Goal: Use online tool/utility: Utilize a website feature to perform a specific function

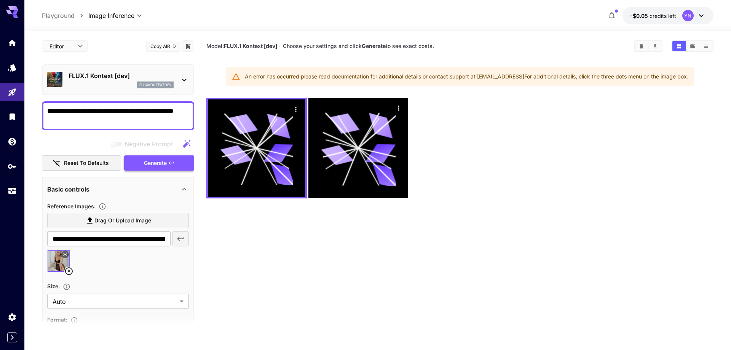
click at [171, 160] on icon "button" at bounding box center [171, 163] width 6 height 6
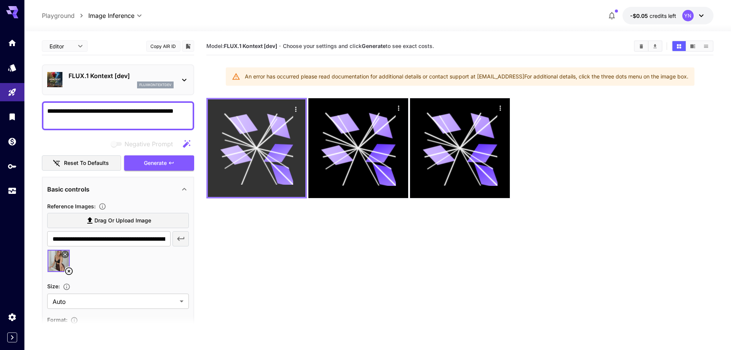
click at [287, 109] on div at bounding box center [257, 148] width 98 height 98
click at [298, 109] on icon "Actions" at bounding box center [296, 110] width 8 height 8
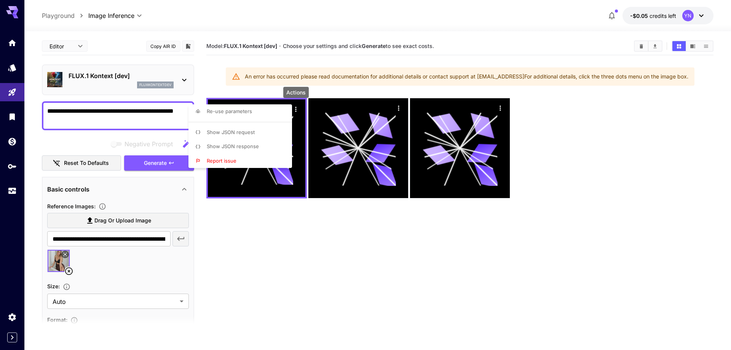
click at [234, 136] on li "Show JSON request" at bounding box center [243, 132] width 108 height 14
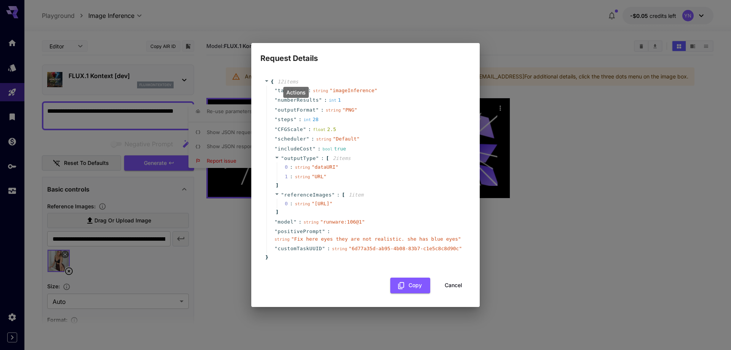
click at [457, 293] on button "Cancel" at bounding box center [454, 286] width 34 height 16
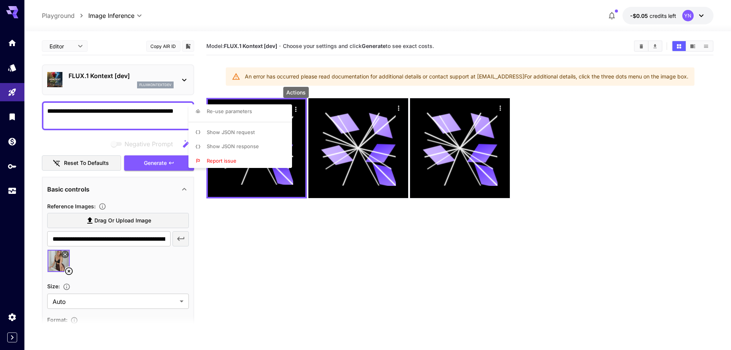
click at [258, 144] on span "Show JSON response" at bounding box center [233, 146] width 52 height 6
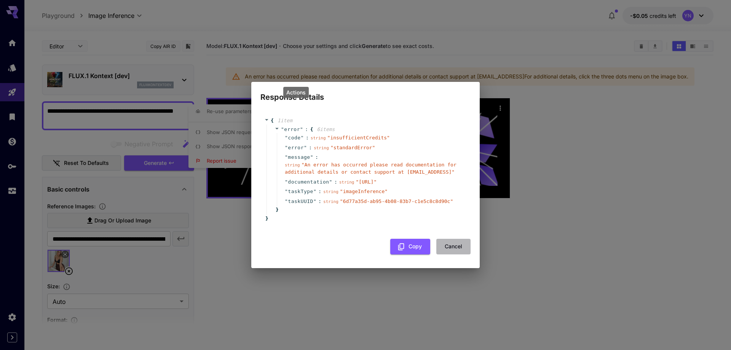
click at [455, 246] on button "Cancel" at bounding box center [454, 247] width 34 height 16
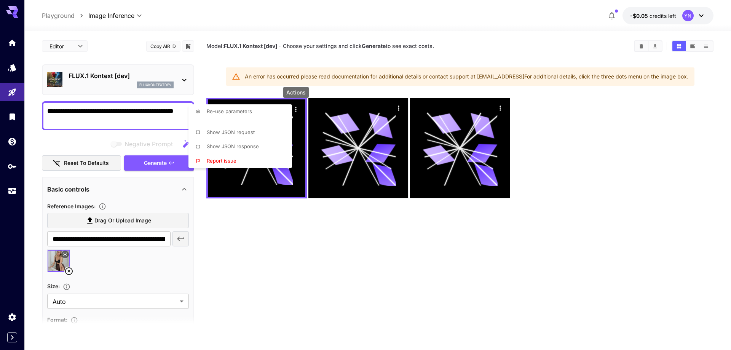
click at [692, 18] on div at bounding box center [365, 175] width 731 height 350
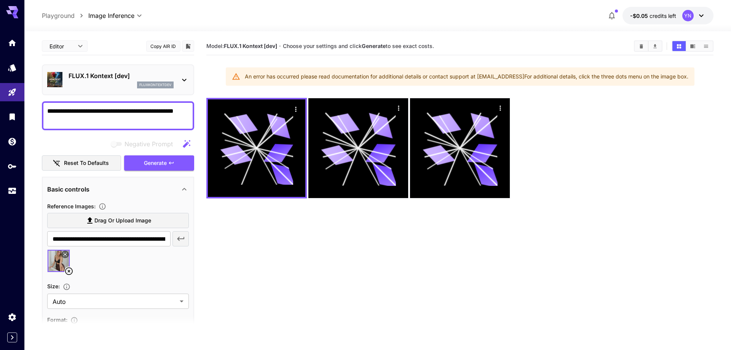
click at [697, 22] on div at bounding box center [377, 26] width 707 height 9
click at [702, 18] on icon at bounding box center [701, 15] width 9 height 9
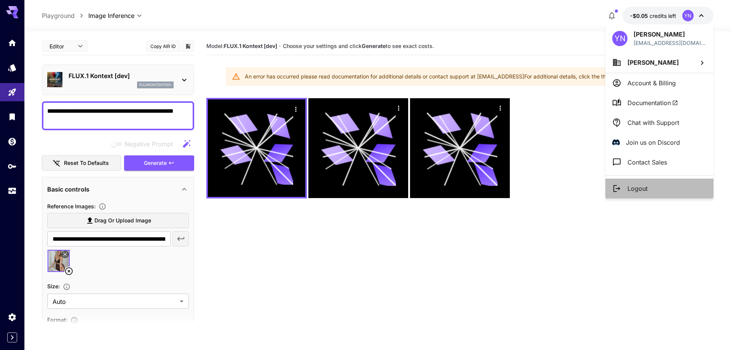
click at [646, 185] on p "Logout" at bounding box center [638, 188] width 20 height 9
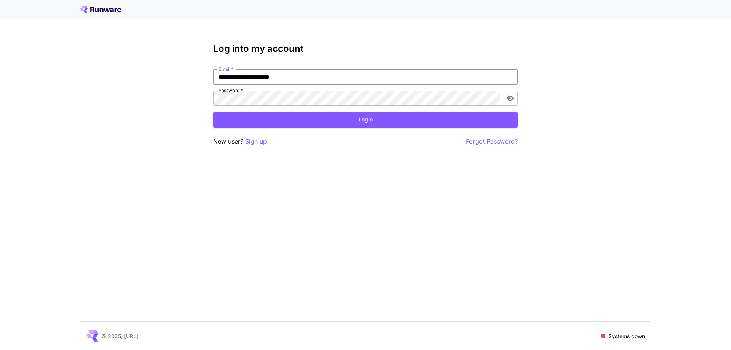
type input "**********"
click button "Login" at bounding box center [365, 120] width 305 height 16
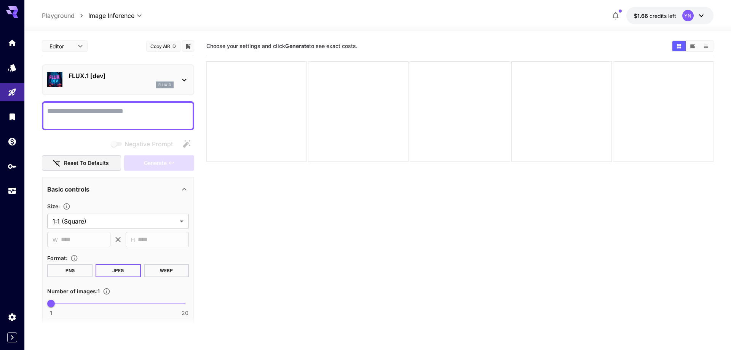
click at [99, 66] on div "FLUX.1 [dev] flux1d" at bounding box center [118, 79] width 152 height 31
click at [100, 77] on p "FLUX.1 [dev]" at bounding box center [121, 75] width 105 height 9
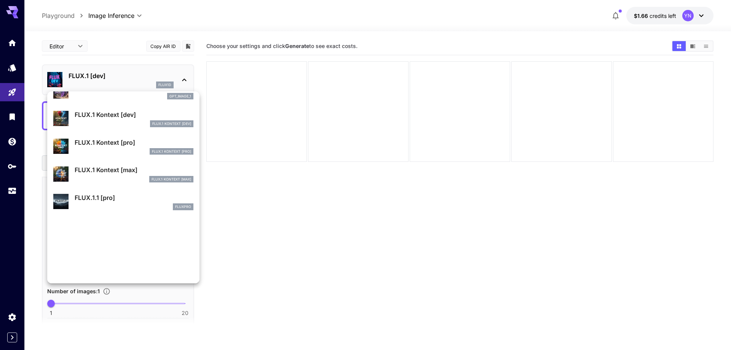
scroll to position [431, 0]
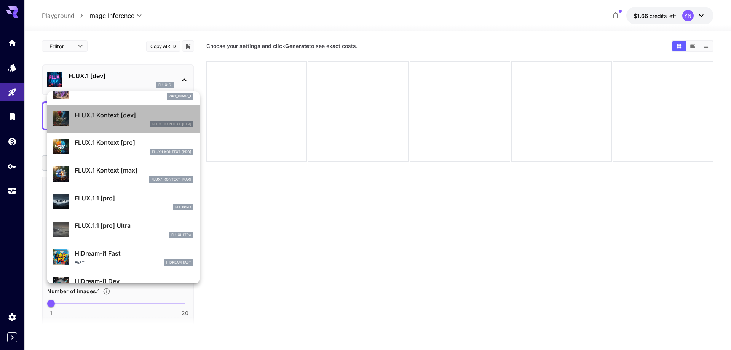
click at [112, 115] on p "FLUX.1 Kontext [dev]" at bounding box center [134, 114] width 119 height 9
type input "****"
type input "***"
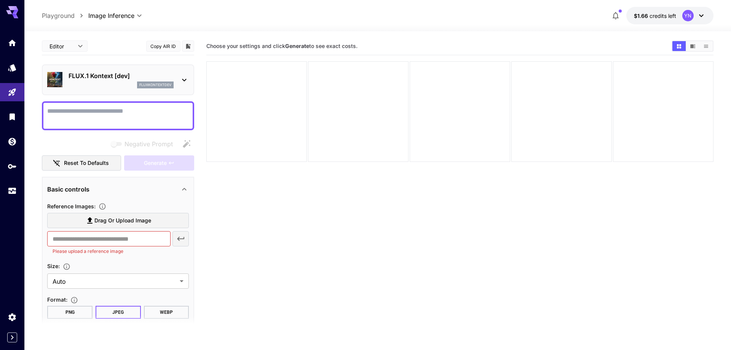
click at [109, 226] on label "Drag or upload image" at bounding box center [118, 221] width 142 height 16
click at [0, 0] on input "Drag or upload image" at bounding box center [0, 0] width 0 height 0
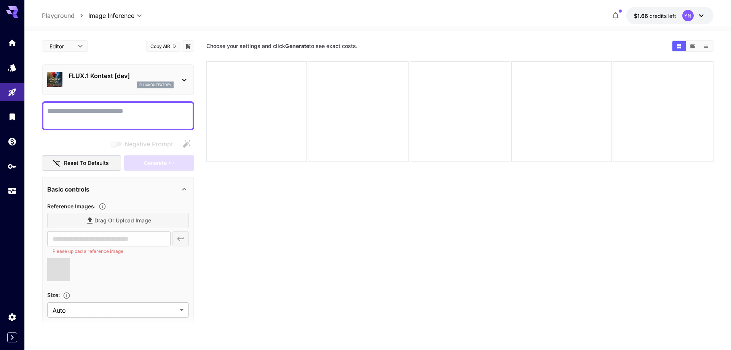
click at [95, 121] on textarea "Negative Prompt" at bounding box center [118, 116] width 142 height 18
type input "**********"
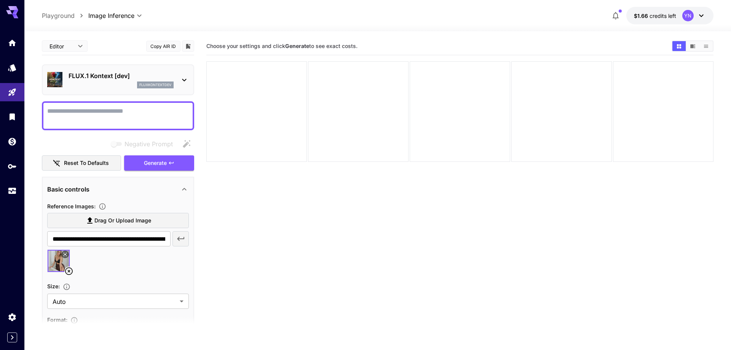
click at [79, 110] on textarea "Negative Prompt" at bounding box center [118, 116] width 142 height 18
type textarea "**********"
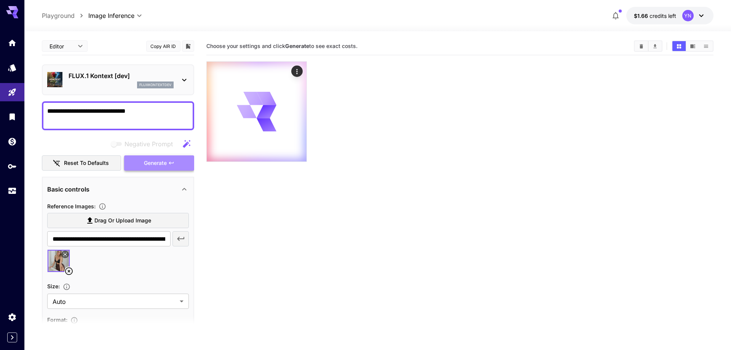
click at [154, 160] on span "Generate" at bounding box center [155, 163] width 23 height 10
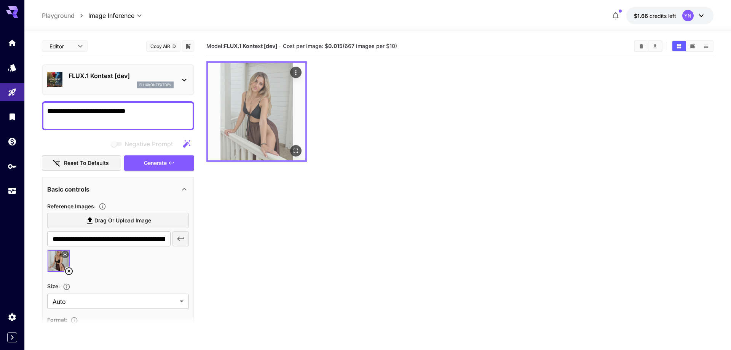
click at [271, 95] on img at bounding box center [257, 112] width 98 height 98
click at [294, 151] on icon "Open in fullscreen" at bounding box center [296, 151] width 8 height 8
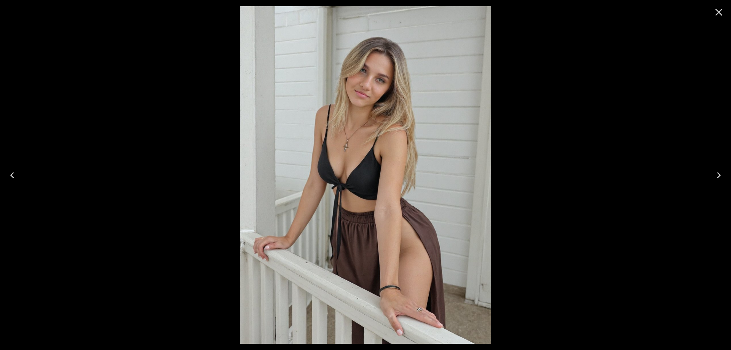
click at [371, 76] on img at bounding box center [365, 175] width 251 height 338
